Goal: Navigation & Orientation: Find specific page/section

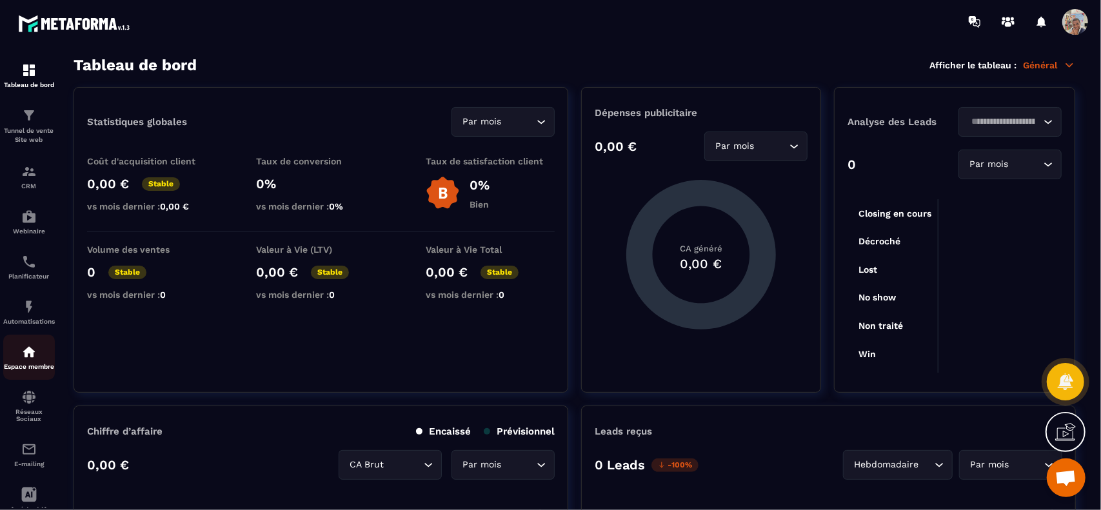
click at [30, 363] on div "Espace membre" at bounding box center [29, 357] width 52 height 26
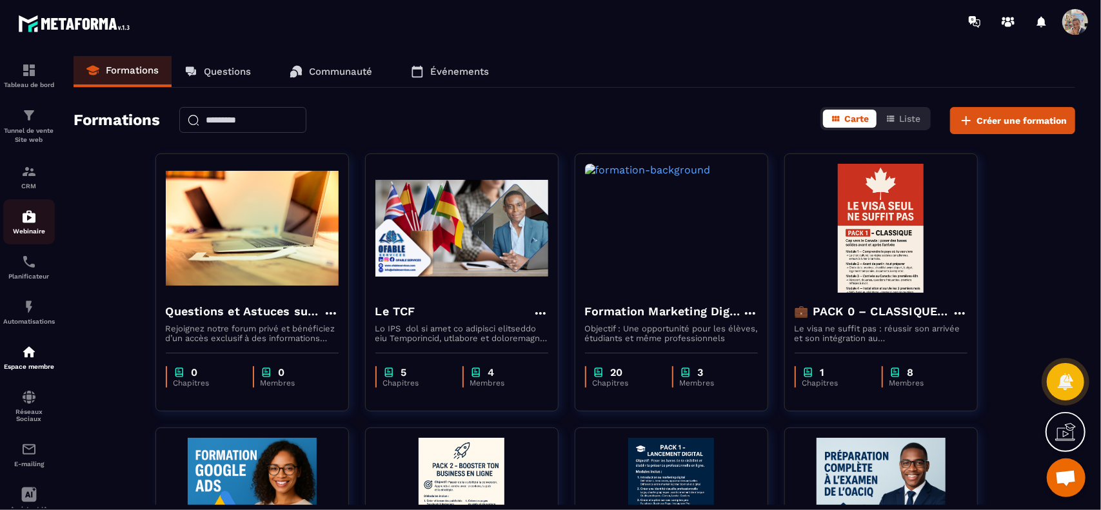
click at [32, 221] on img at bounding box center [28, 216] width 15 height 15
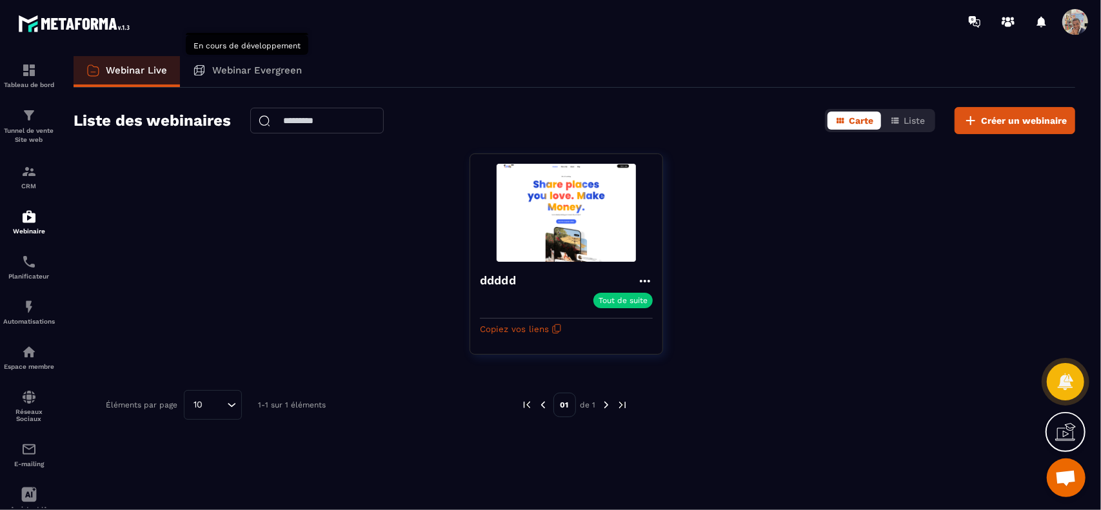
click at [252, 70] on p "Webinar Evergreen" at bounding box center [257, 71] width 90 height 12
click at [142, 69] on p "Webinar Live" at bounding box center [136, 71] width 61 height 12
click at [33, 86] on p "Tableau de bord" at bounding box center [29, 84] width 52 height 7
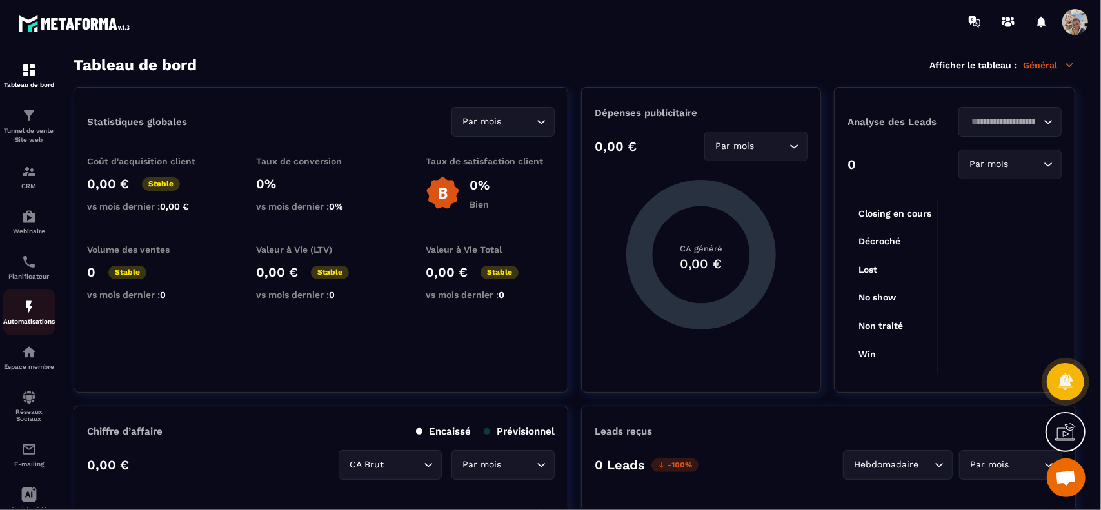
click at [30, 305] on img at bounding box center [28, 306] width 15 height 15
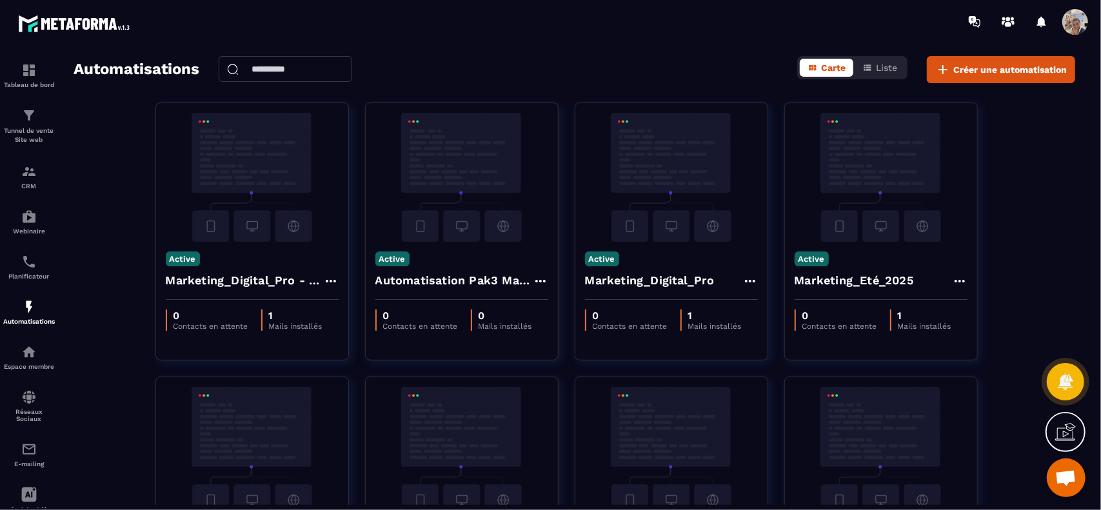
click at [1077, 25] on span at bounding box center [1075, 22] width 26 height 26
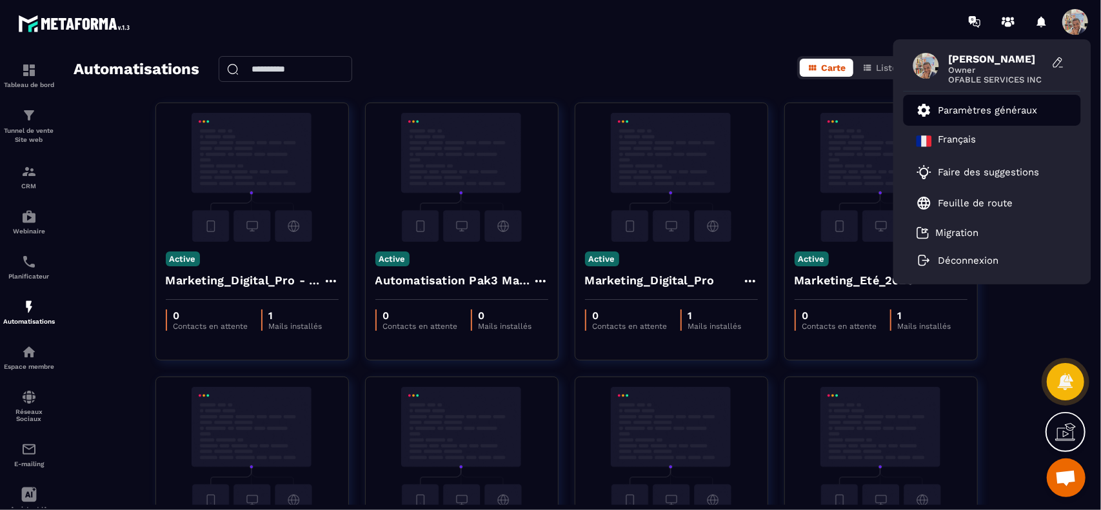
click at [963, 108] on p "Paramètres généraux" at bounding box center [988, 111] width 99 height 12
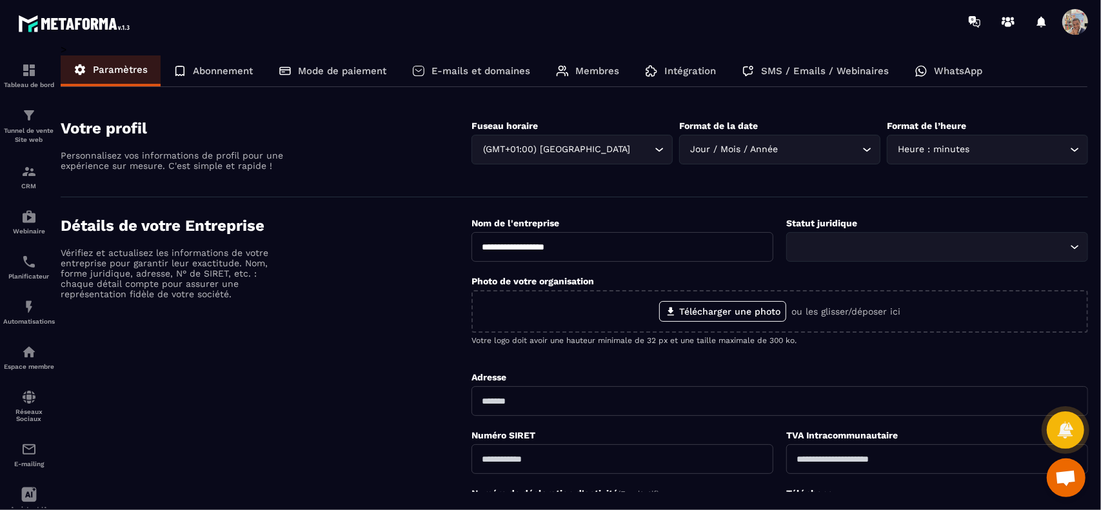
click at [237, 68] on p "Abonnement" at bounding box center [223, 71] width 60 height 12
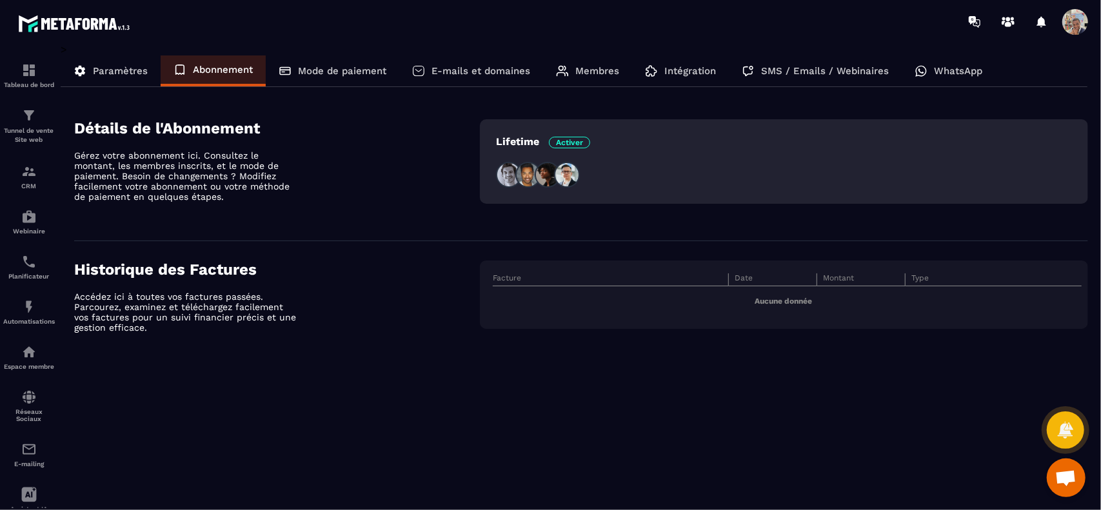
click at [329, 65] on div "Mode de paiement" at bounding box center [333, 70] width 134 height 31
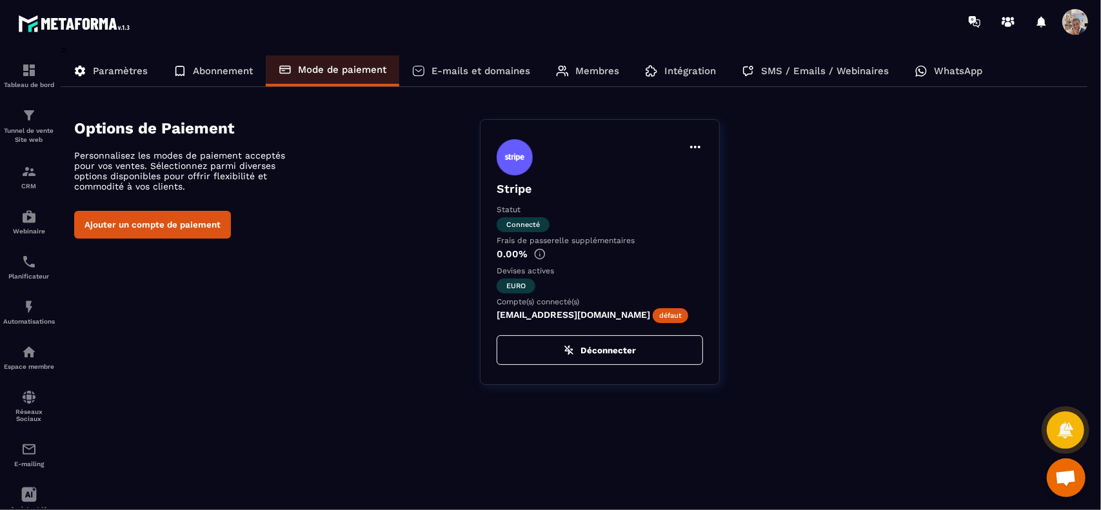
click at [445, 70] on p "E-mails et domaines" at bounding box center [481, 71] width 99 height 12
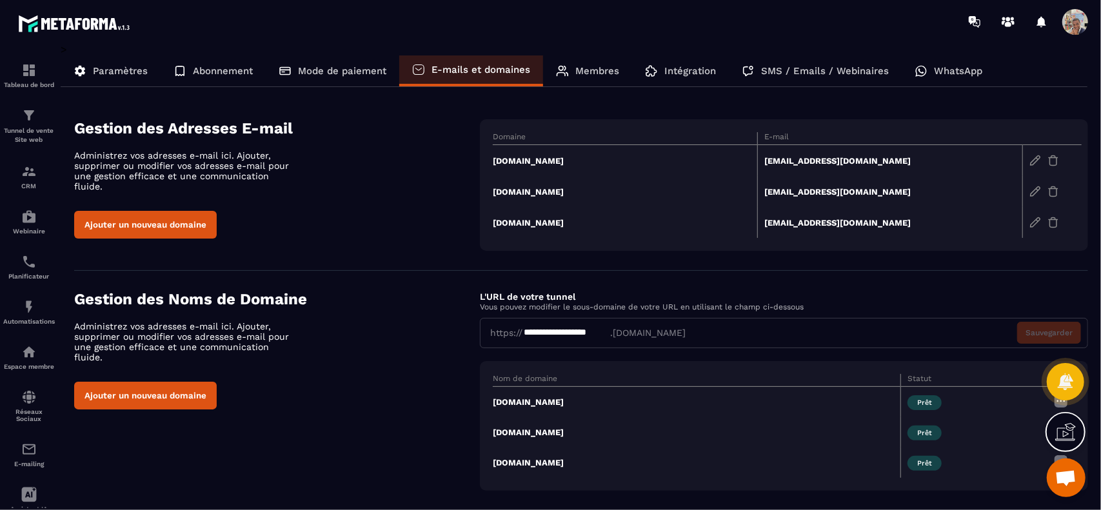
click at [586, 70] on p "Membres" at bounding box center [597, 71] width 44 height 12
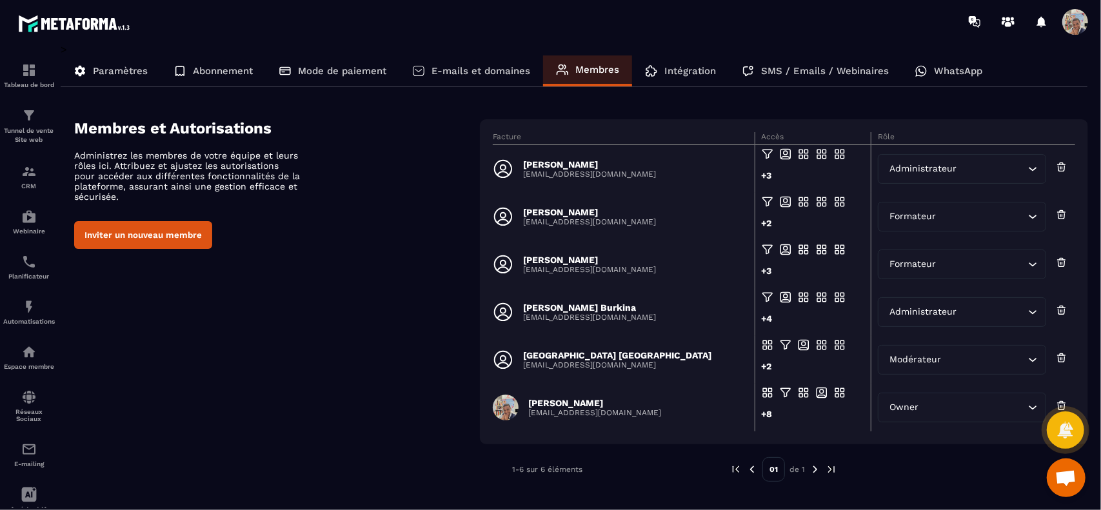
click at [679, 70] on p "Intégration" at bounding box center [690, 71] width 52 height 12
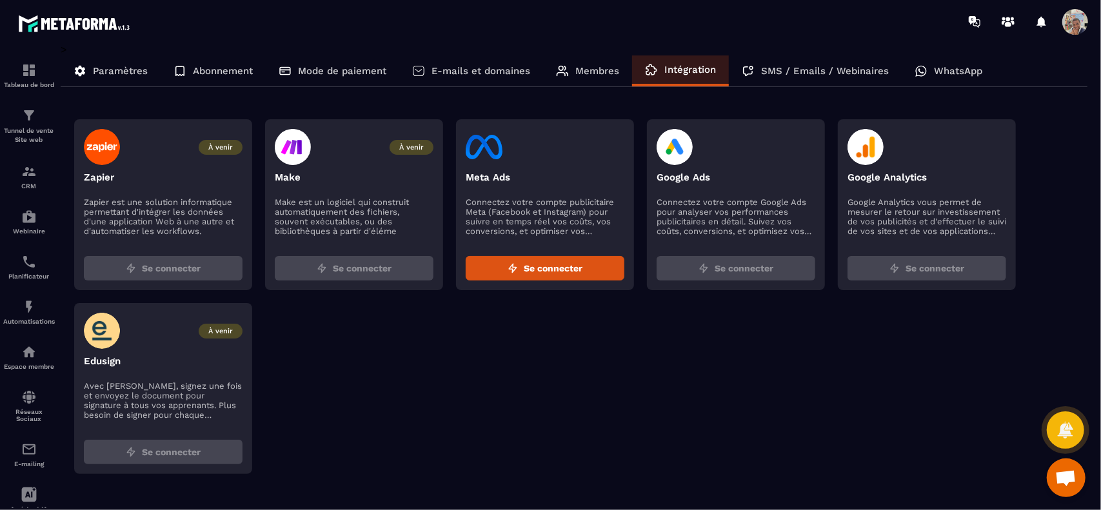
click at [784, 67] on p "SMS / Emails / Webinaires" at bounding box center [825, 71] width 128 height 12
